Goal: Task Accomplishment & Management: Manage account settings

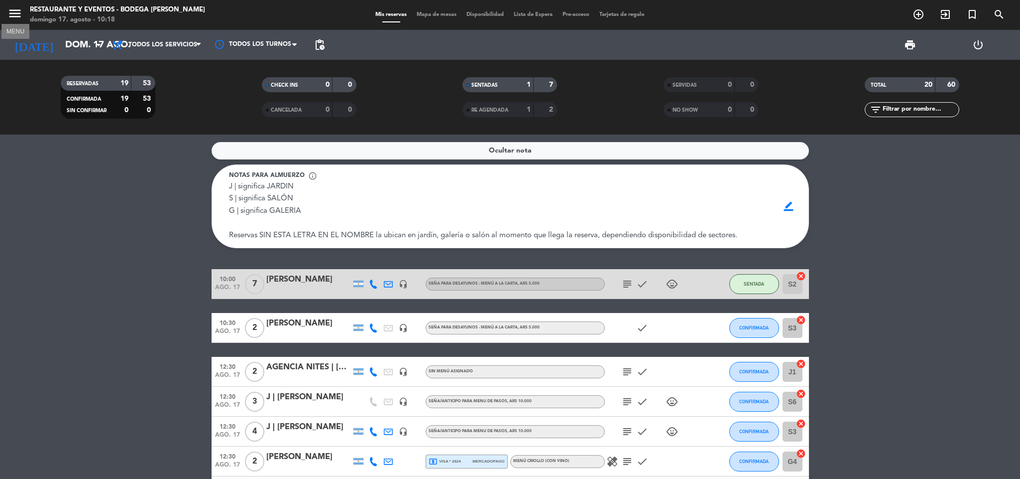
click at [12, 6] on icon "menu" at bounding box center [14, 13] width 15 height 15
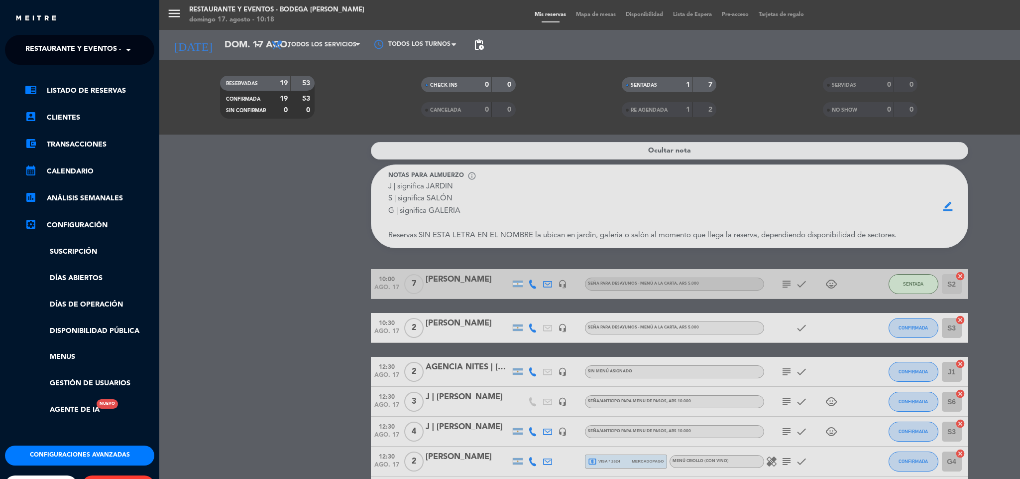
click at [60, 43] on span "Restaurante y Eventos - Bodega [PERSON_NAME]" at bounding box center [119, 49] width 188 height 21
click at [73, 92] on span "Turismo - Bodega [PERSON_NAME]" at bounding box center [74, 91] width 128 height 11
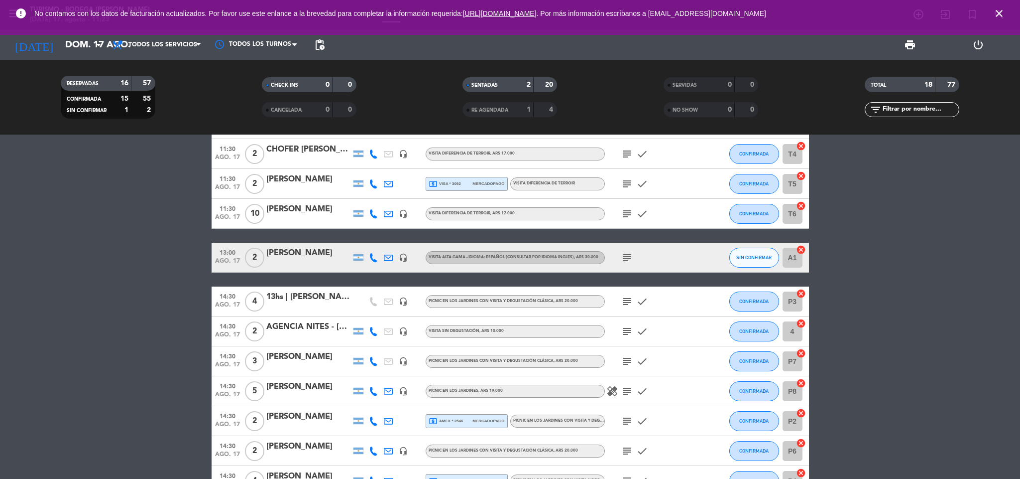
scroll to position [149, 0]
click at [299, 258] on div "[PERSON_NAME]" at bounding box center [308, 253] width 85 height 13
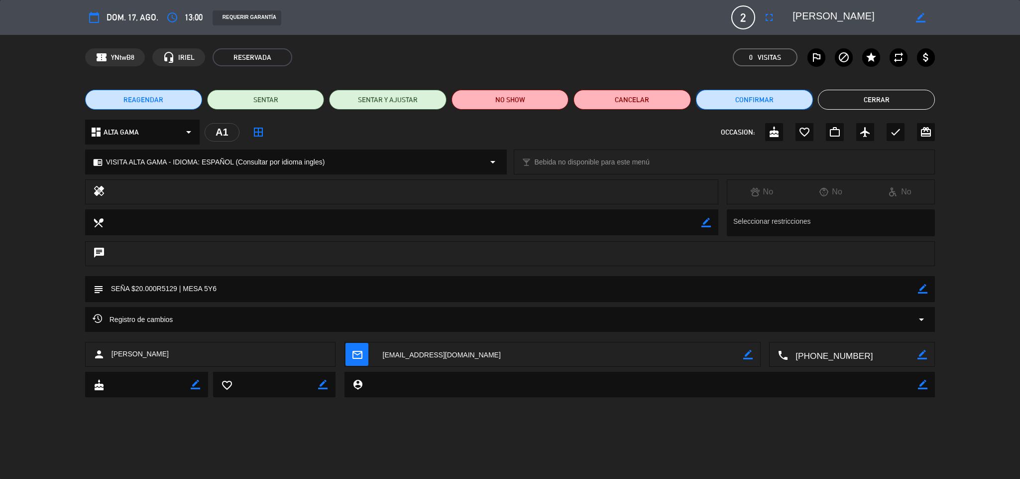
click at [784, 105] on button "Confirmar" at bounding box center [754, 100] width 117 height 20
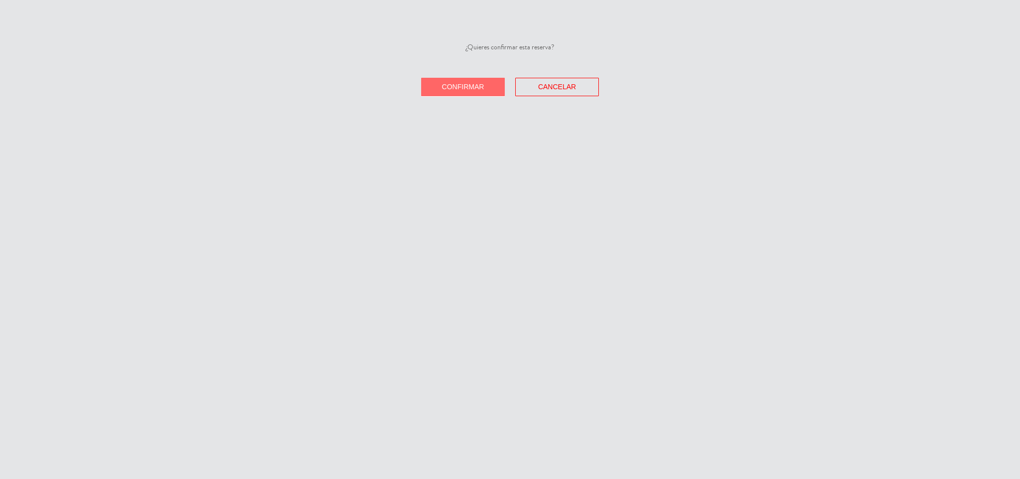
click at [480, 78] on button "Confirmar" at bounding box center [463, 87] width 84 height 18
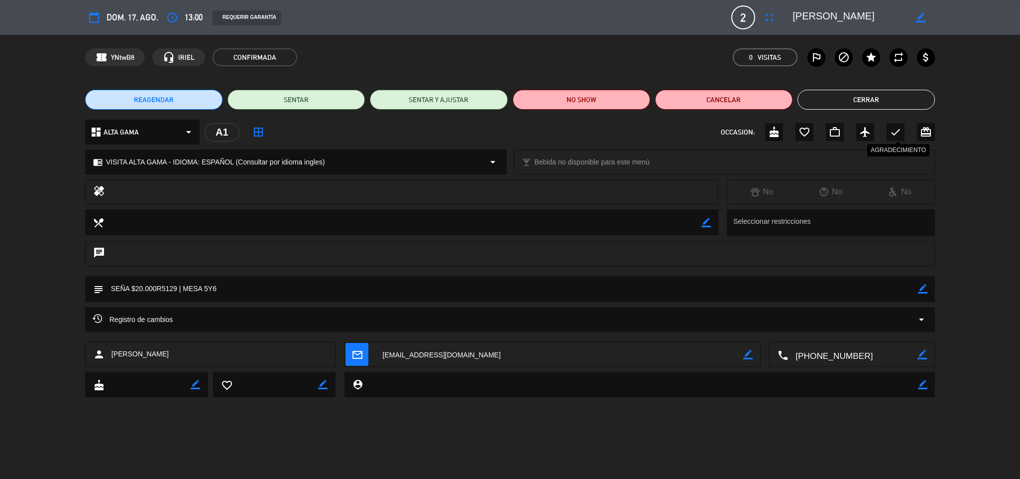
click at [896, 136] on icon "check" at bounding box center [896, 132] width 12 height 12
click at [837, 105] on button "Cerrar" at bounding box center [866, 100] width 137 height 20
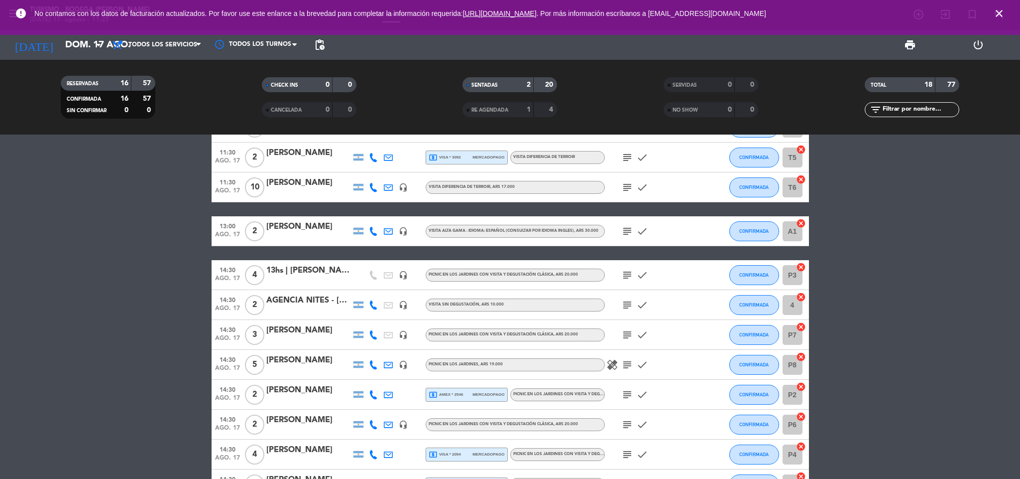
scroll to position [170, 0]
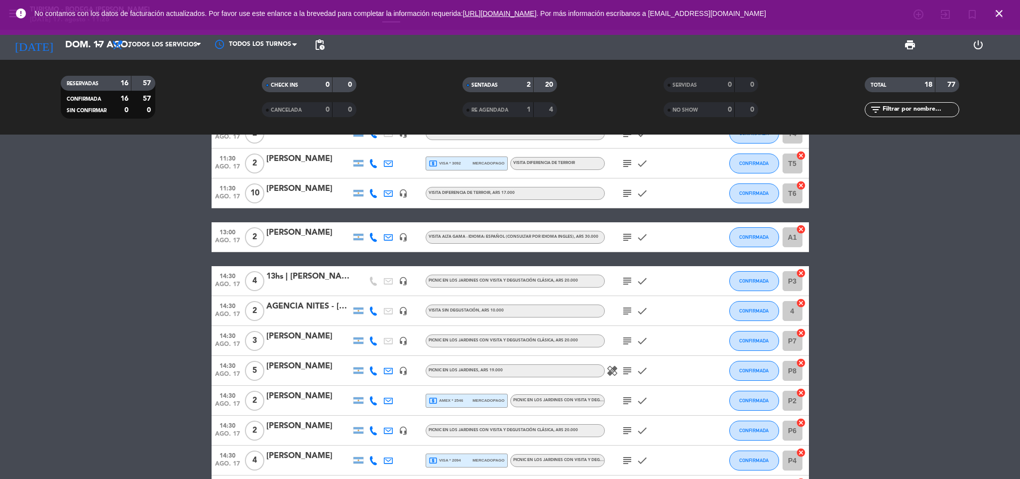
click at [327, 286] on div at bounding box center [308, 287] width 85 height 8
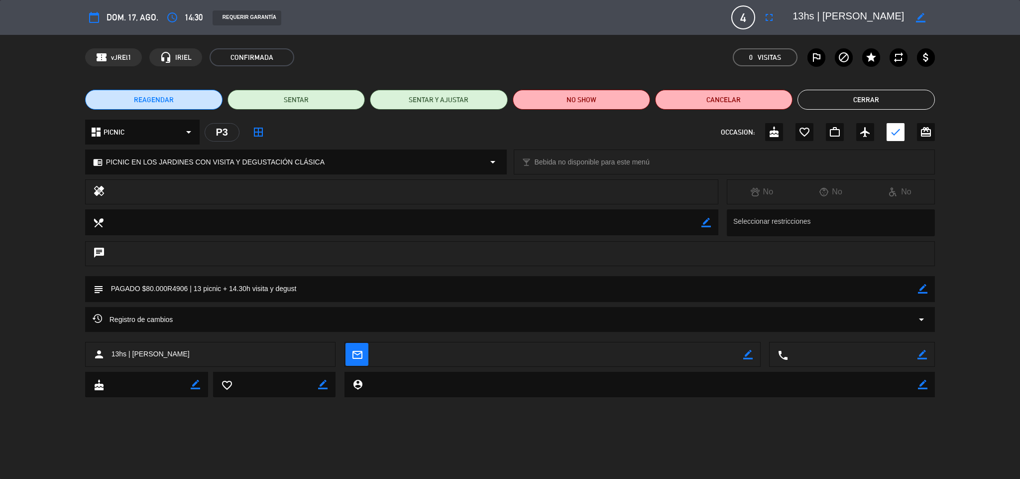
click at [922, 290] on icon "border_color" at bounding box center [922, 288] width 9 height 9
click at [303, 284] on textarea at bounding box center [511, 288] width 815 height 25
type textarea "PAGADO $80.000R4906 | 13 picnic + 14.30h visita y degust | 1 VIANDA PURE DE BON…"
click at [923, 291] on icon at bounding box center [922, 288] width 9 height 9
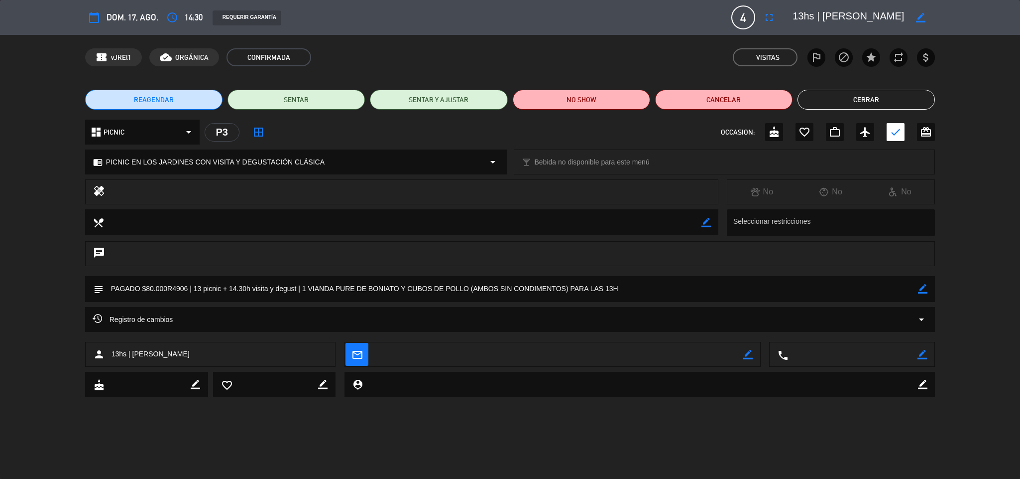
click at [882, 102] on button "Cerrar" at bounding box center [866, 100] width 137 height 20
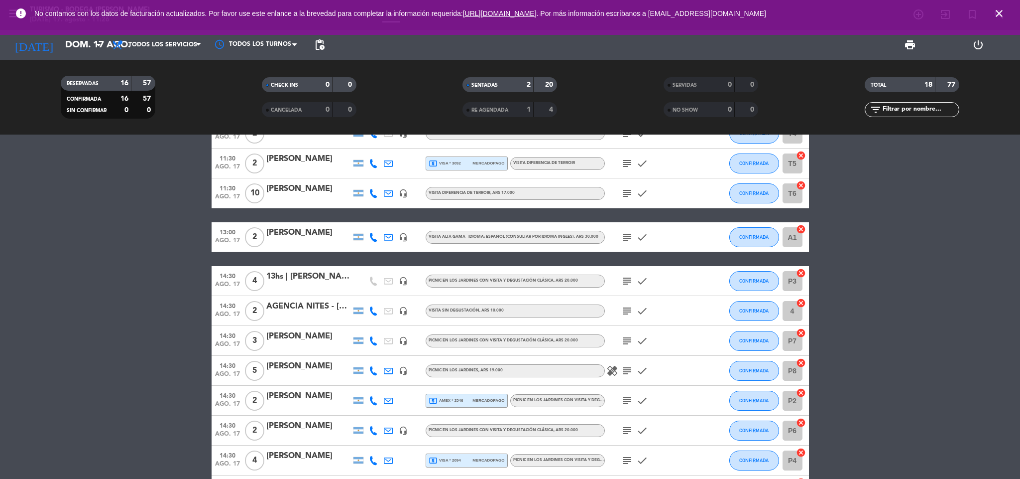
click at [626, 282] on icon "subject" at bounding box center [627, 281] width 12 height 12
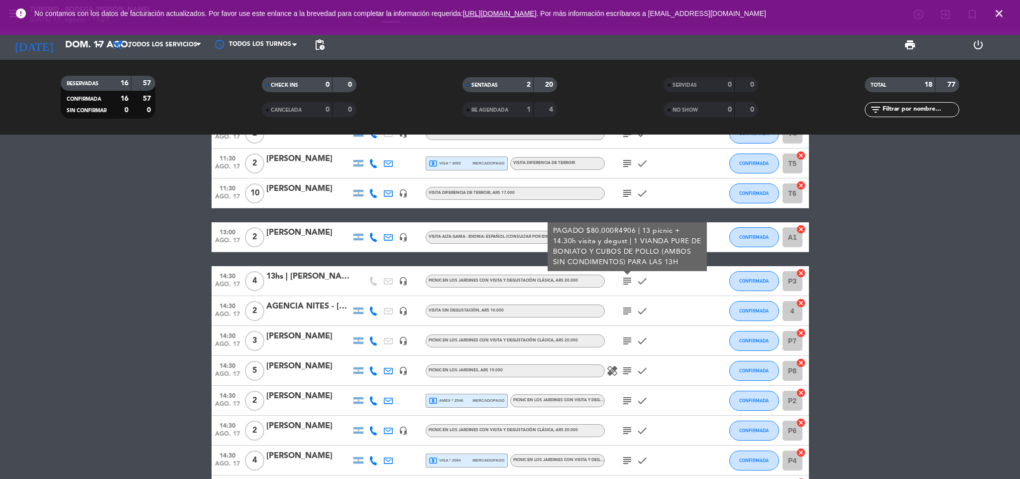
click at [626, 282] on icon "subject" at bounding box center [627, 281] width 12 height 12
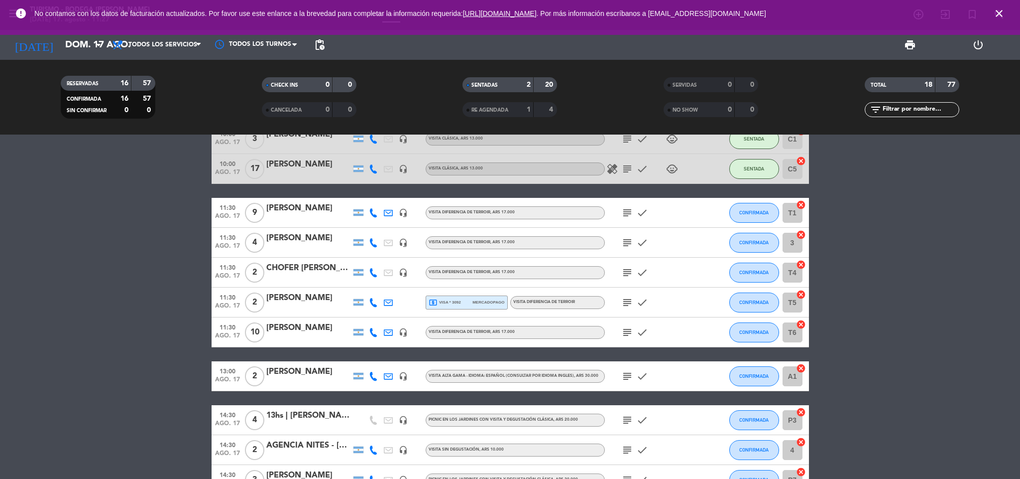
scroll to position [21, 0]
